Goal: Task Accomplishment & Management: Complete application form

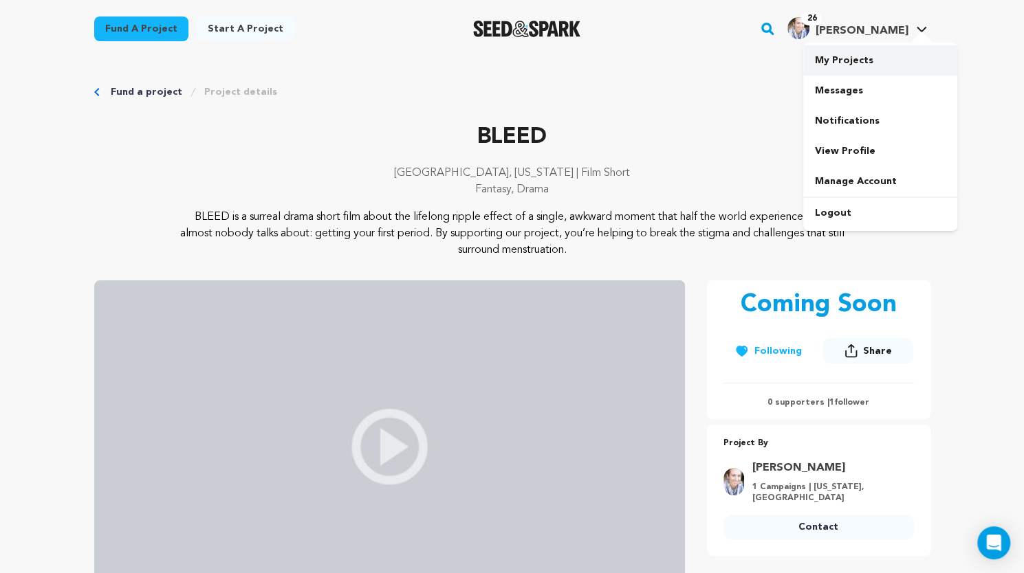
click at [850, 55] on link "My Projects" at bounding box center [880, 60] width 154 height 30
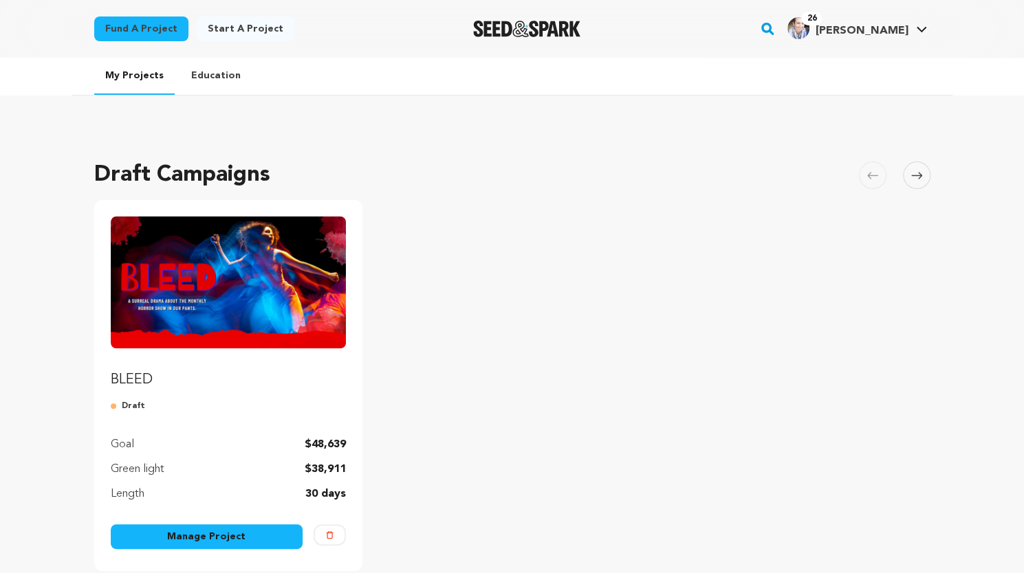
click at [199, 533] on link "Manage Project" at bounding box center [207, 537] width 193 height 25
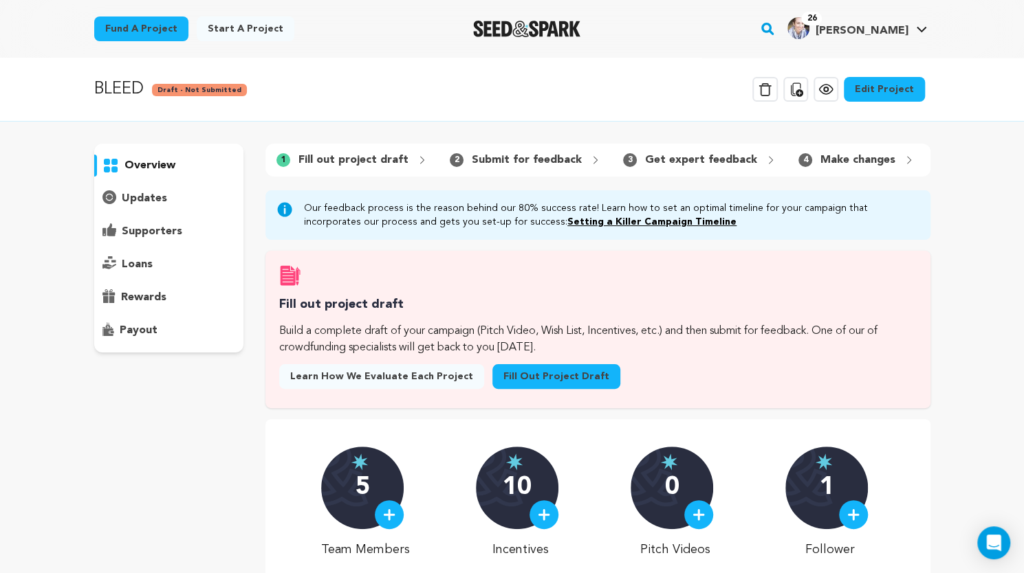
click at [514, 386] on link "Fill out project draft" at bounding box center [556, 376] width 128 height 25
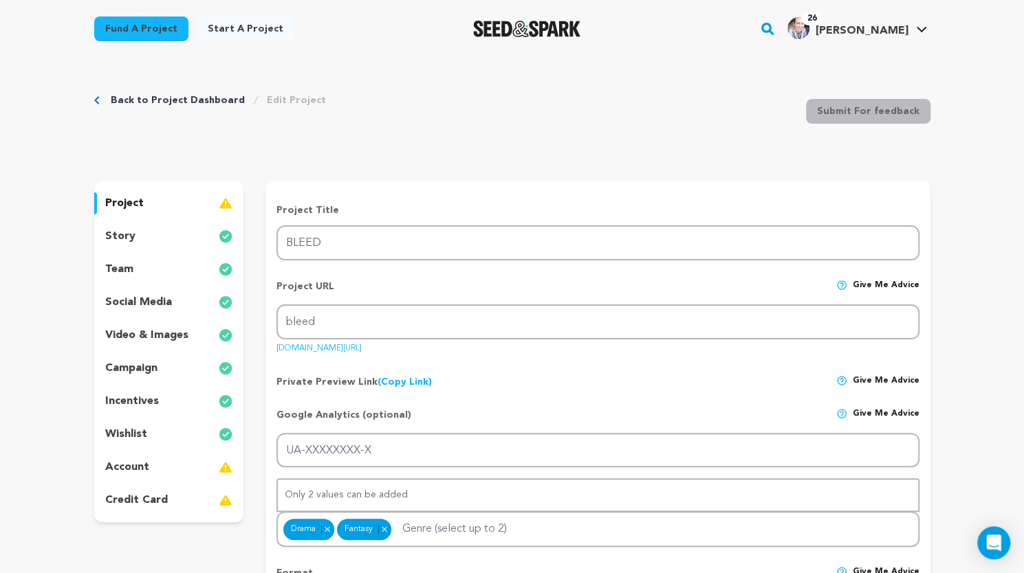
click at [392, 385] on link "(Copy Link) Copy private preview link" at bounding box center [404, 382] width 54 height 10
